Goal: Transaction & Acquisition: Purchase product/service

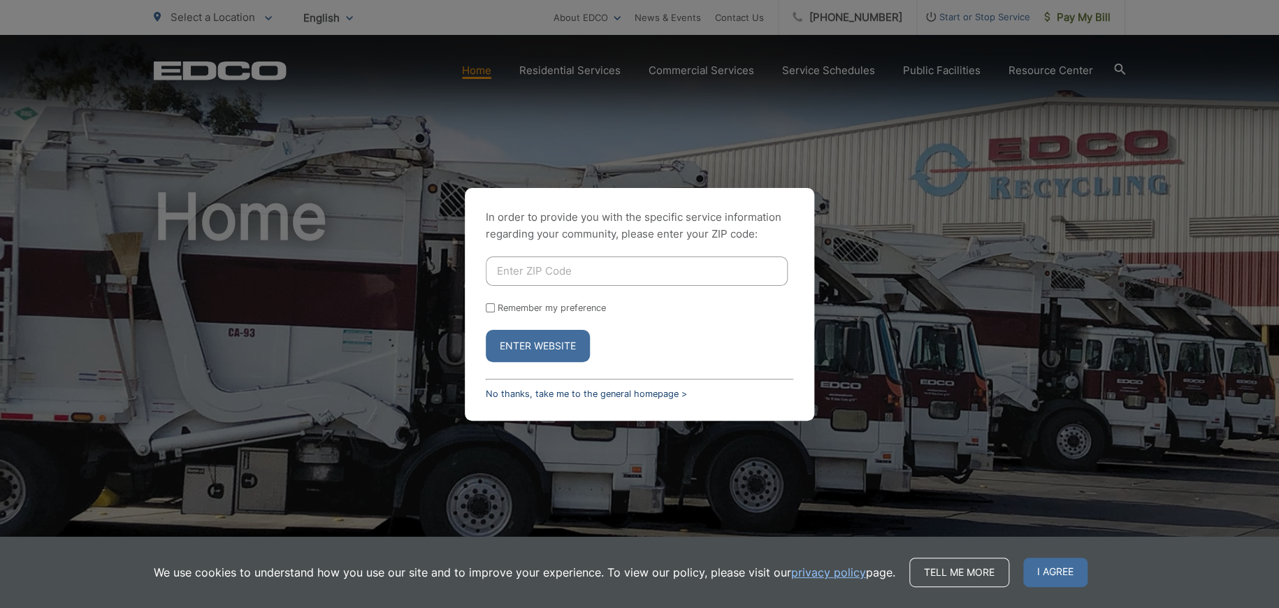
click at [584, 395] on link "No thanks, take me to the general homepage >" at bounding box center [586, 393] width 201 height 10
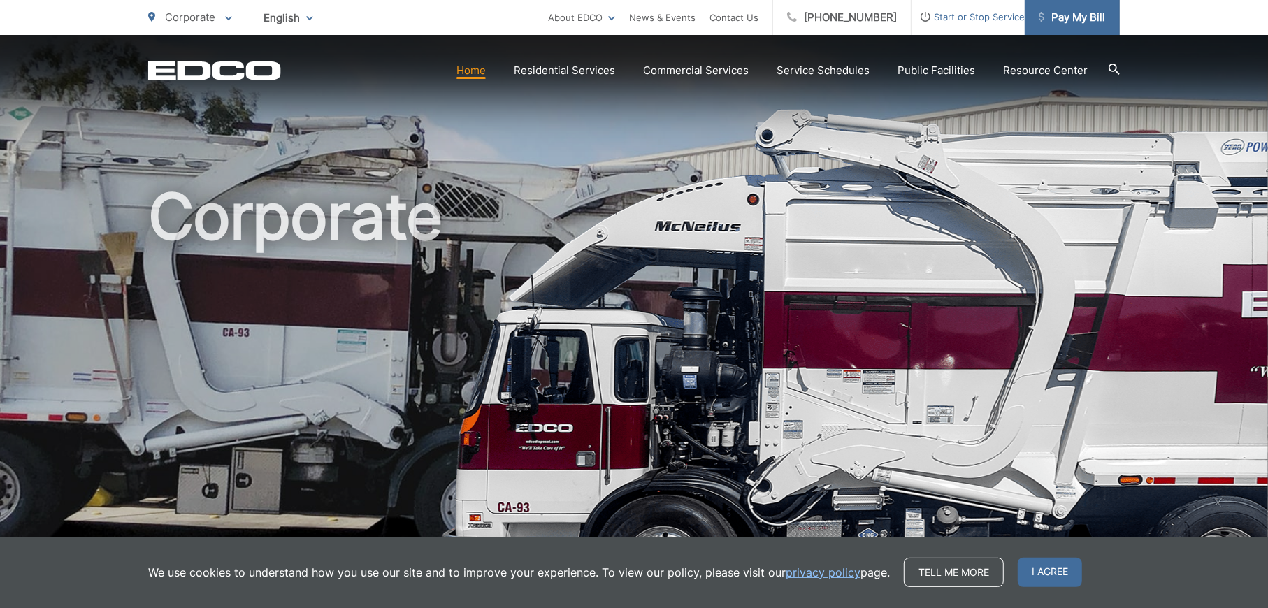
click at [1056, 13] on span "Pay My Bill" at bounding box center [1071, 17] width 66 height 17
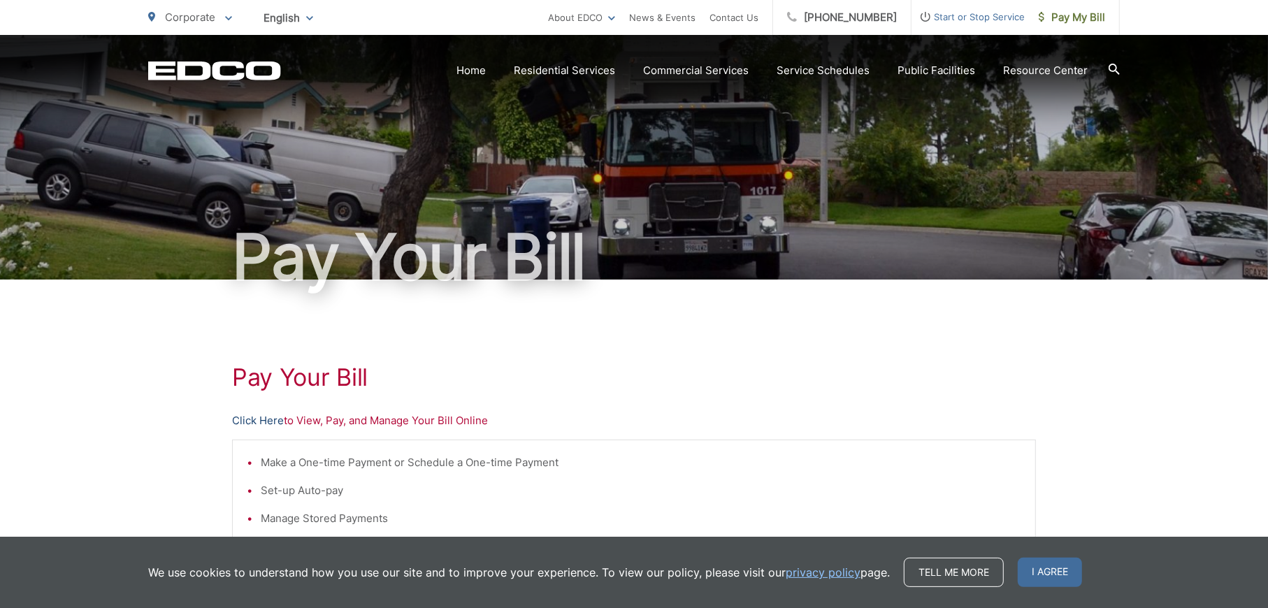
click at [275, 421] on link "Click Here" at bounding box center [258, 420] width 52 height 17
